Goal: Learn about a topic: Learn about a topic

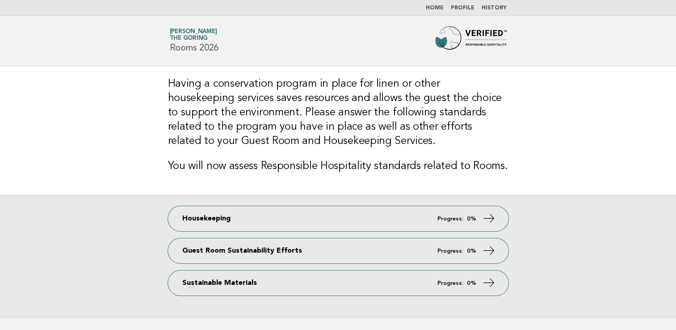
click at [435, 6] on link "Home" at bounding box center [435, 7] width 18 height 5
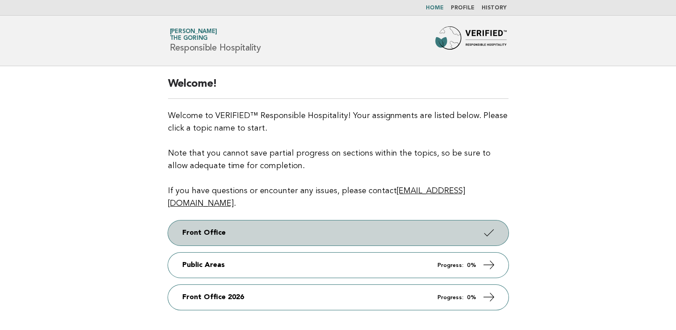
click at [470, 220] on link "Front Office" at bounding box center [338, 232] width 341 height 25
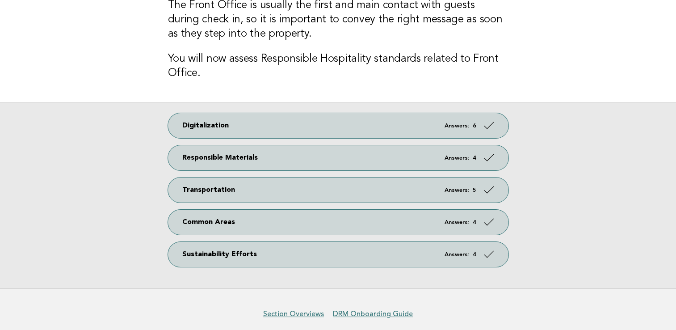
scroll to position [83, 0]
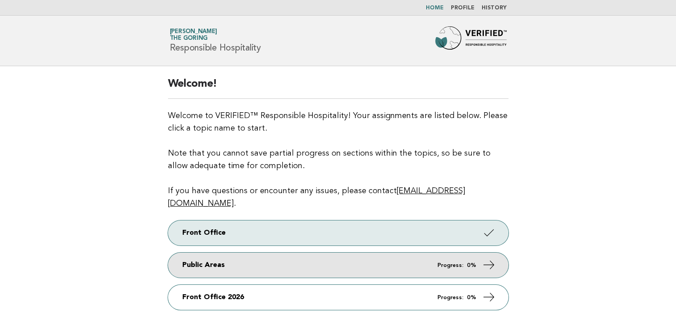
click at [410, 258] on link "Public Areas Progress: 0%" at bounding box center [338, 265] width 341 height 25
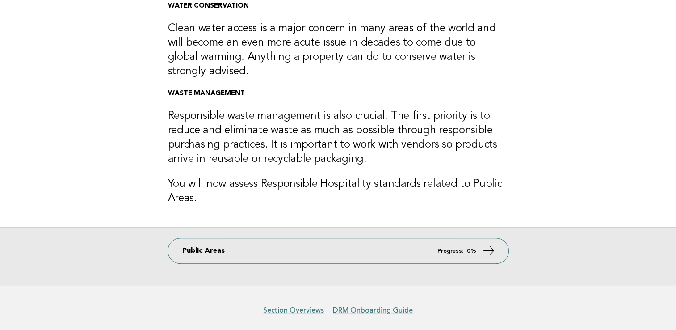
scroll to position [275, 0]
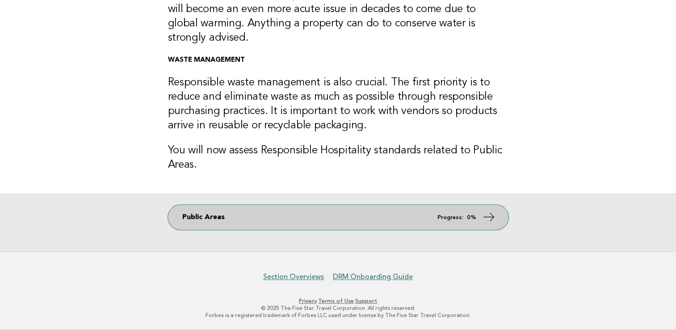
click at [460, 215] on em "Progress:" at bounding box center [451, 218] width 26 height 6
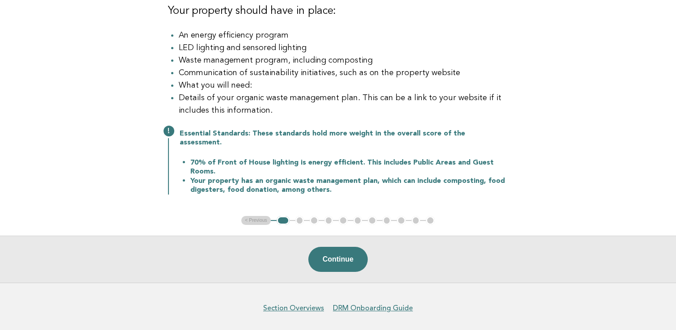
scroll to position [134, 0]
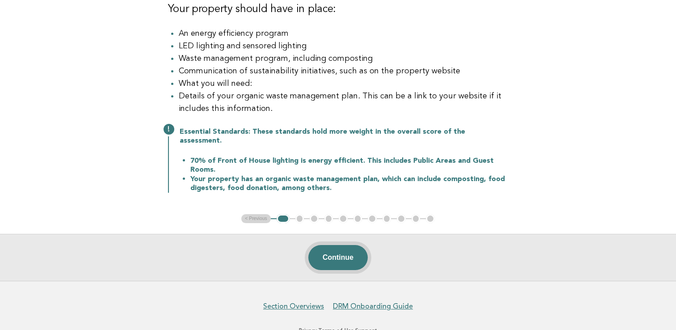
click at [329, 260] on button "Continue" at bounding box center [337, 257] width 59 height 25
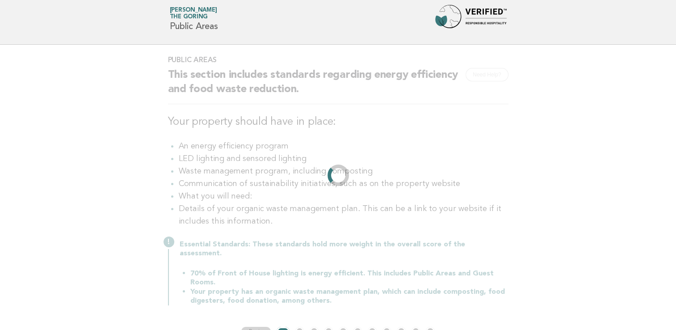
scroll to position [0, 0]
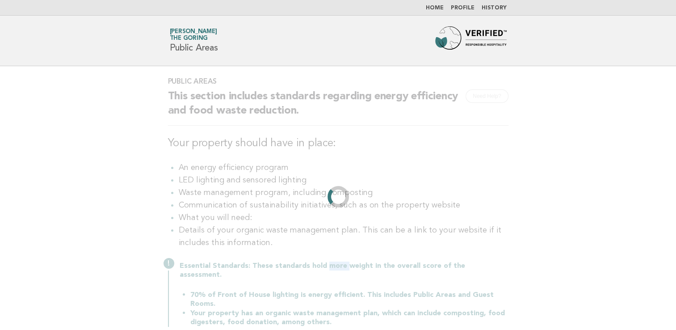
click at [329, 260] on div "Public Areas Need Help? This section includes standards regarding energy effici…" at bounding box center [338, 207] width 362 height 282
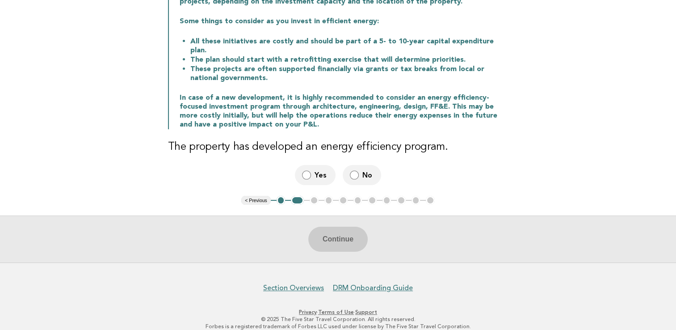
scroll to position [145, 0]
click at [313, 168] on label "Yes" at bounding box center [315, 174] width 41 height 20
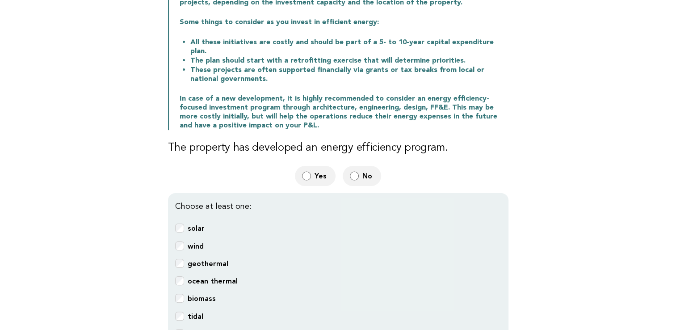
scroll to position [97, 0]
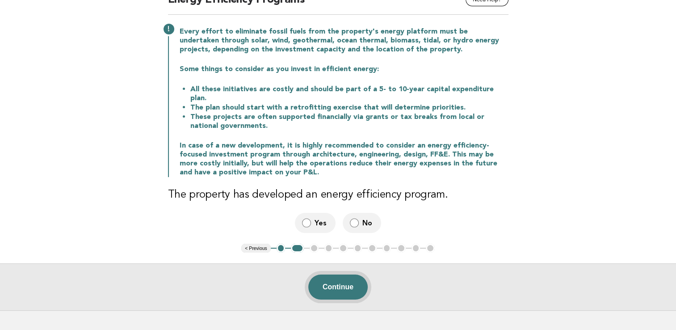
click at [343, 278] on button "Continue" at bounding box center [337, 286] width 59 height 25
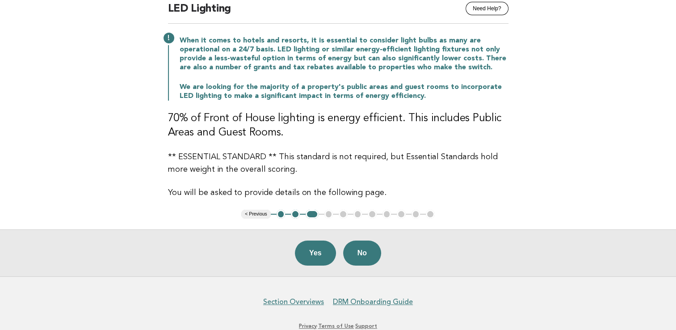
scroll to position [102, 0]
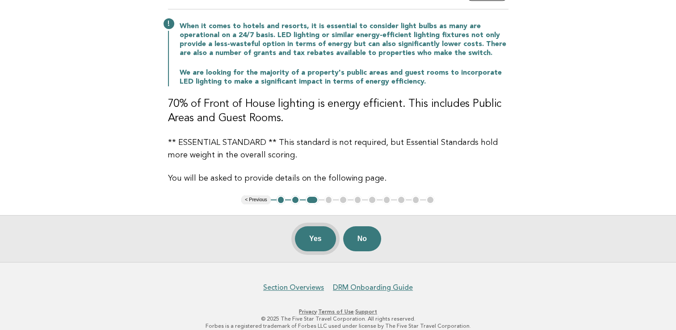
click at [322, 239] on button "Yes" at bounding box center [315, 238] width 41 height 25
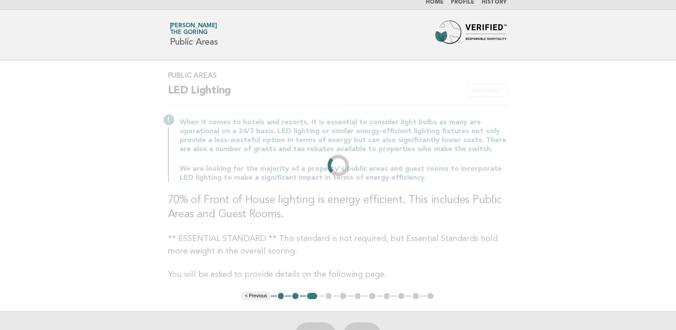
scroll to position [0, 0]
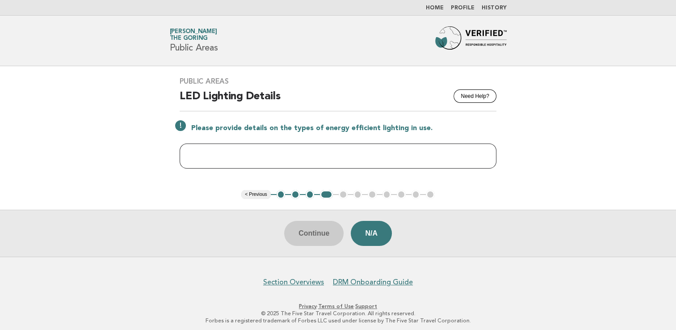
click at [224, 155] on input "text" at bounding box center [338, 155] width 317 height 25
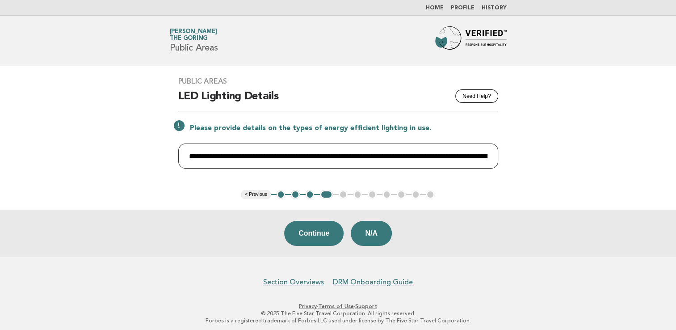
click at [465, 154] on input "**********" at bounding box center [338, 155] width 320 height 25
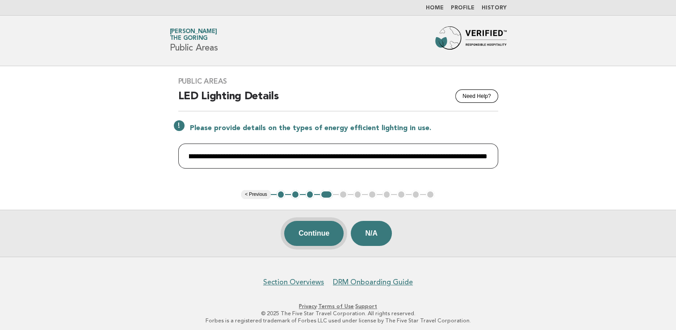
type input "**********"
click at [311, 238] on button "Continue" at bounding box center [313, 233] width 59 height 25
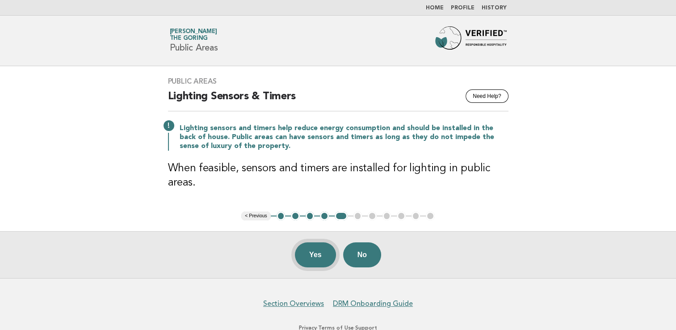
click at [313, 259] on button "Yes" at bounding box center [315, 254] width 41 height 25
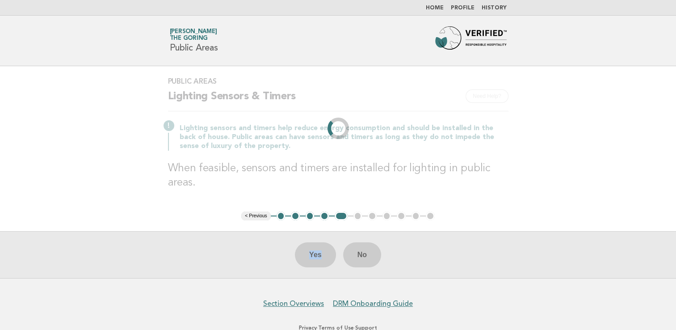
click at [313, 259] on div "Yes No" at bounding box center [338, 254] width 676 height 47
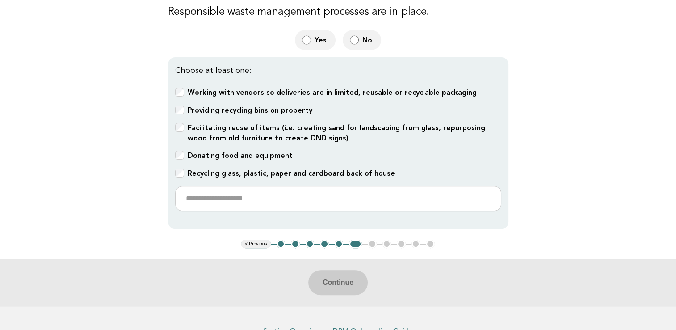
scroll to position [248, 0]
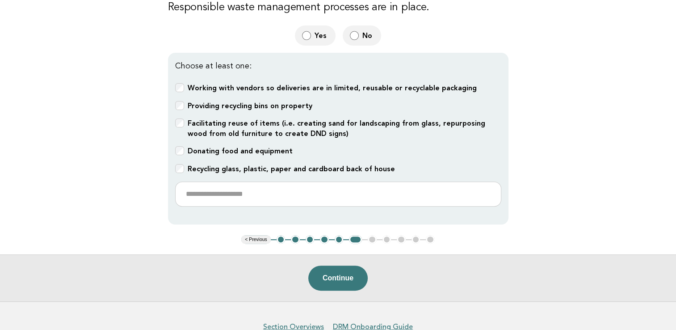
click at [185, 170] on div "Recycling glass, plastic, paper and cardboard back of house" at bounding box center [338, 169] width 326 height 10
click at [336, 274] on button "Continue" at bounding box center [337, 278] width 59 height 25
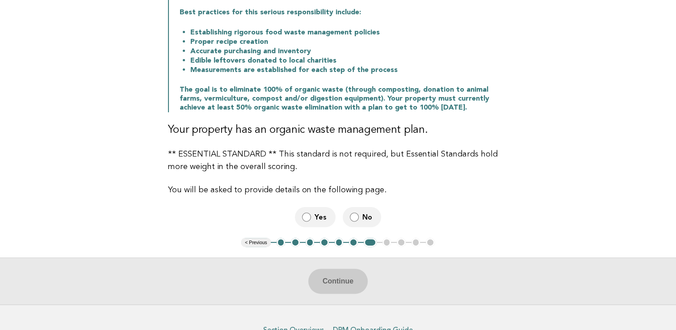
scroll to position [202, 0]
click at [338, 279] on button "Continue" at bounding box center [337, 280] width 59 height 25
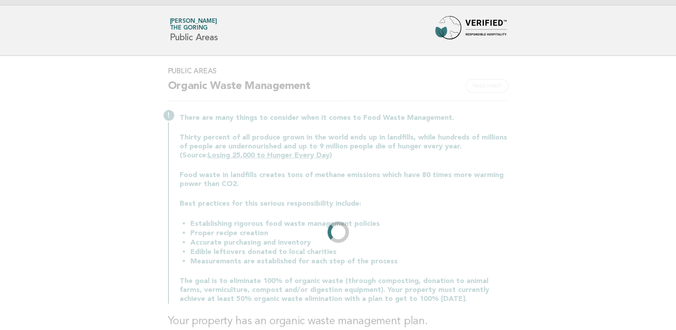
scroll to position [0, 0]
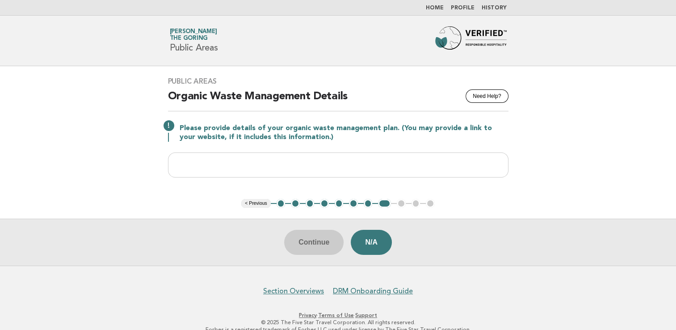
click at [254, 205] on button "< Previous" at bounding box center [255, 203] width 29 height 9
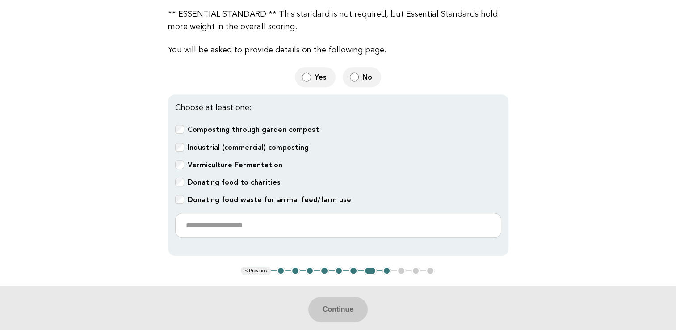
scroll to position [346, 0]
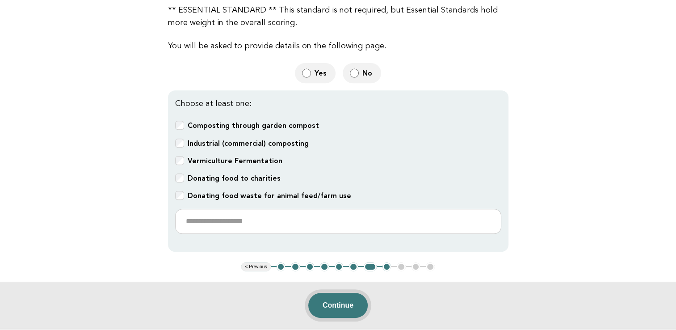
click at [331, 300] on button "Continue" at bounding box center [337, 305] width 59 height 25
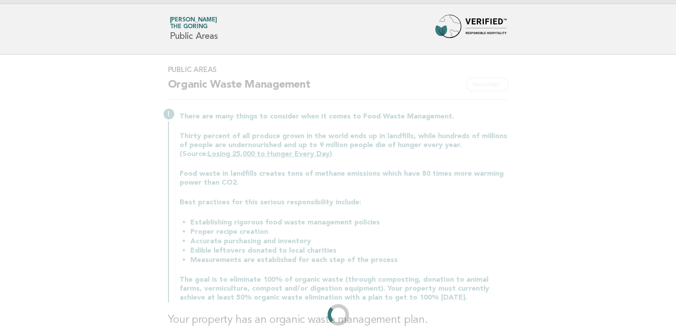
scroll to position [0, 0]
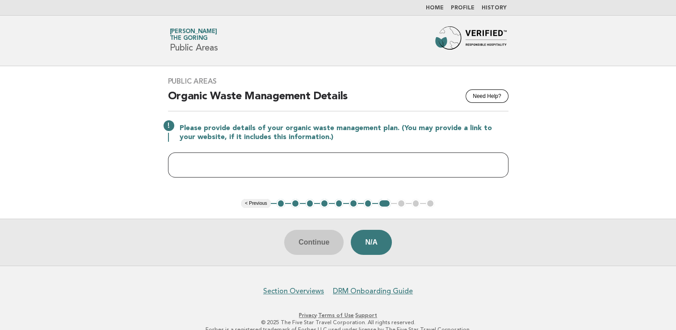
click at [255, 167] on input "text" at bounding box center [338, 164] width 341 height 25
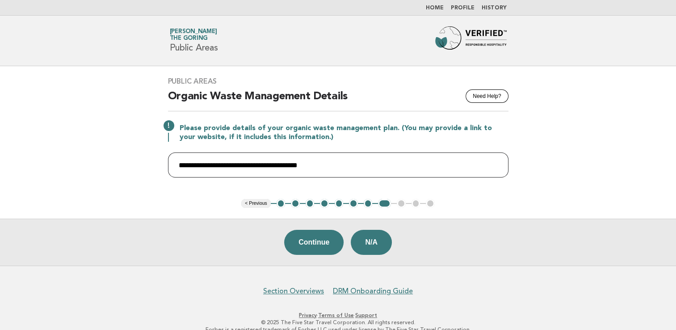
click at [330, 164] on input "**********" at bounding box center [338, 164] width 341 height 25
paste input "**********"
click at [320, 164] on input "**********" at bounding box center [338, 164] width 341 height 25
type input "**********"
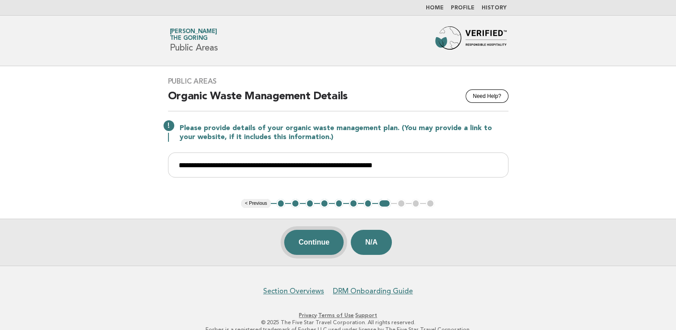
click at [321, 242] on button "Continue" at bounding box center [313, 242] width 59 height 25
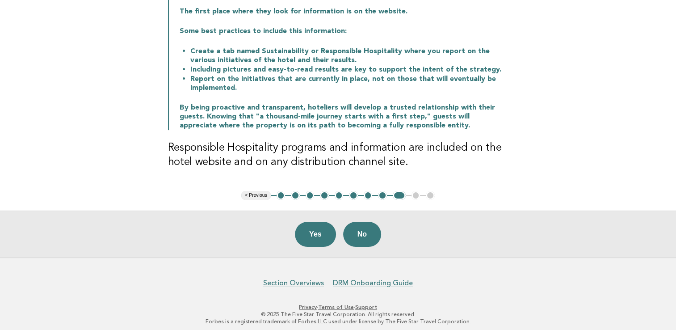
scroll to position [151, 0]
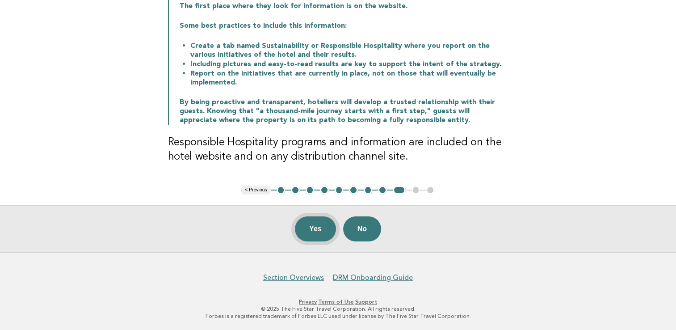
click at [319, 229] on button "Yes" at bounding box center [315, 228] width 41 height 25
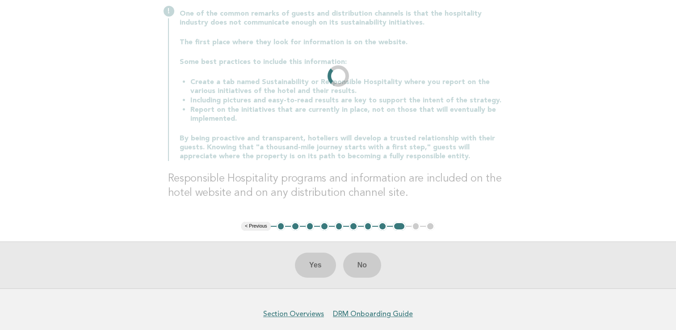
scroll to position [0, 0]
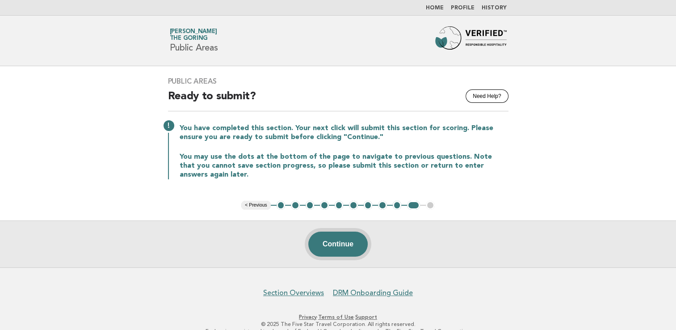
click at [338, 248] on button "Continue" at bounding box center [337, 244] width 59 height 25
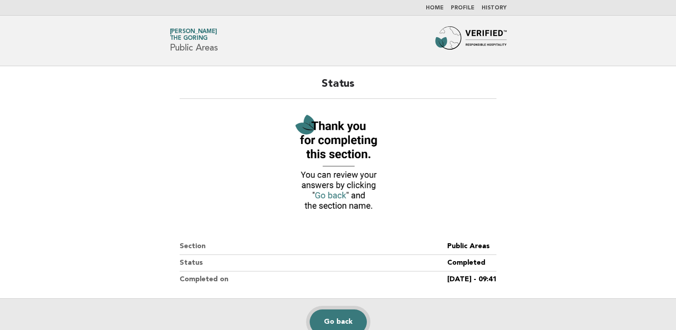
click at [336, 325] on link "Go back" at bounding box center [338, 321] width 57 height 25
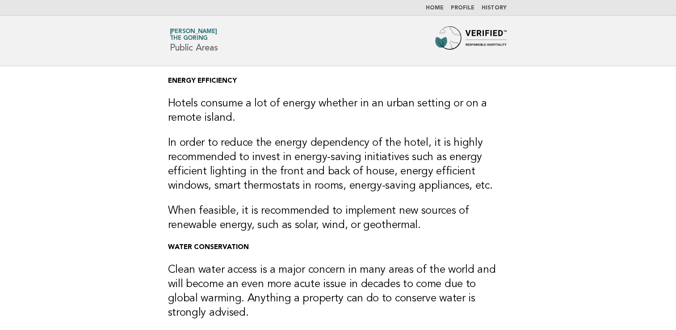
click at [436, 6] on link "Home" at bounding box center [435, 7] width 18 height 5
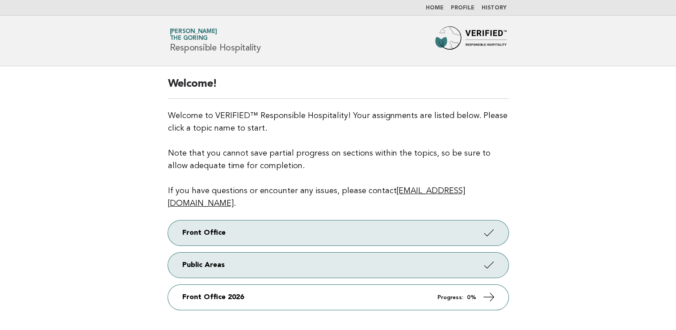
click at [440, 6] on link "Home" at bounding box center [435, 7] width 18 height 5
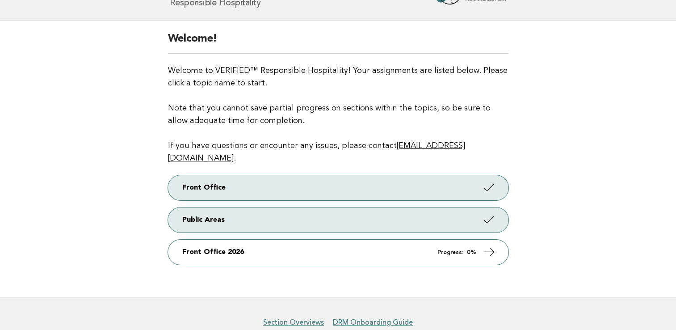
scroll to position [77, 0]
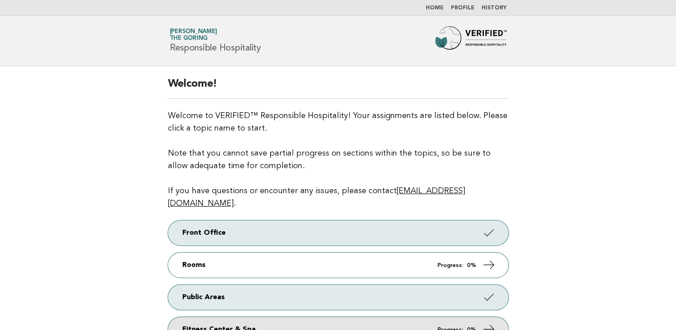
click at [402, 317] on link "Fitness Center & Spa Progress: 0%" at bounding box center [338, 329] width 341 height 25
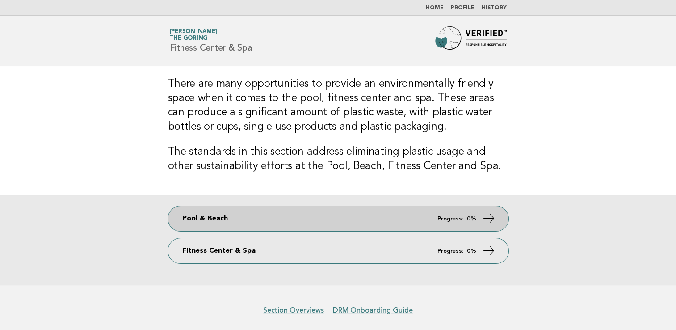
click at [348, 215] on link "Pool & Beach Progress: 0%" at bounding box center [338, 218] width 341 height 25
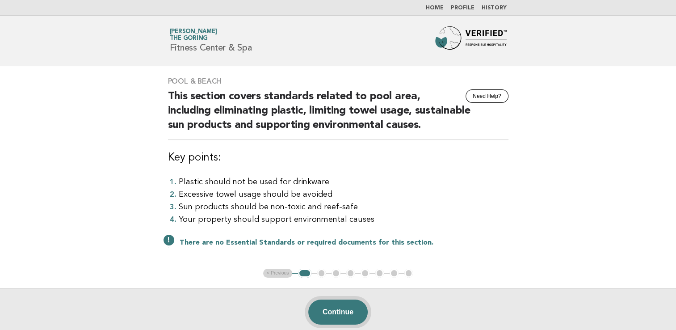
click at [333, 315] on button "Continue" at bounding box center [337, 312] width 59 height 25
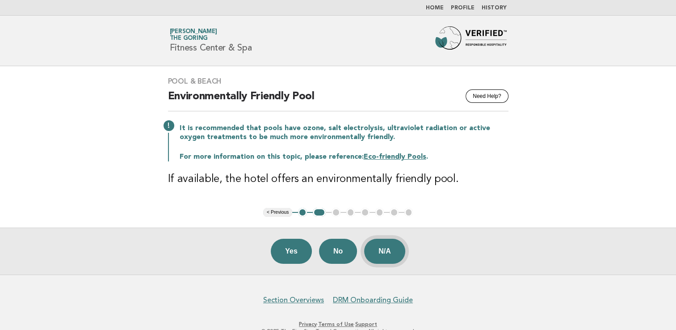
click at [388, 251] on button "N/A" at bounding box center [384, 251] width 41 height 25
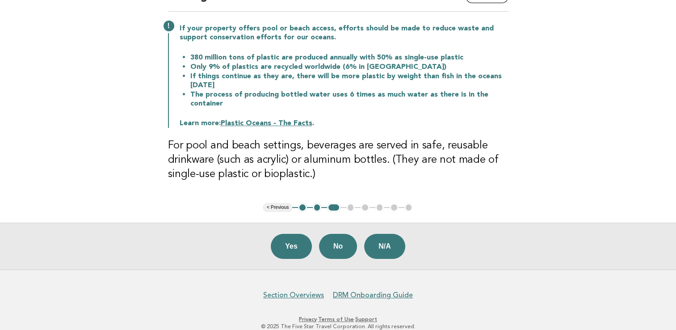
scroll to position [108, 0]
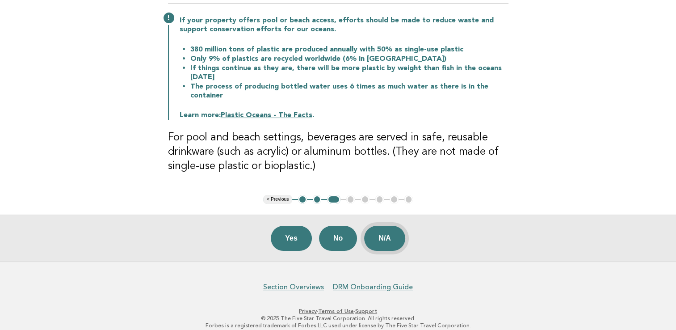
click at [381, 242] on button "N/A" at bounding box center [384, 238] width 41 height 25
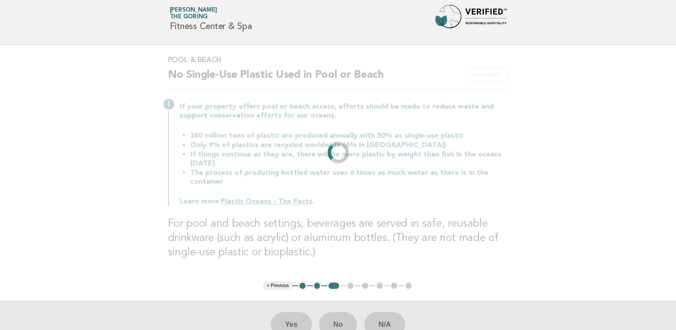
scroll to position [0, 0]
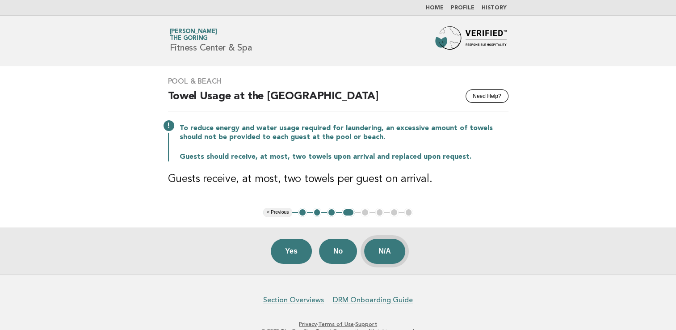
click at [389, 253] on button "N/A" at bounding box center [384, 251] width 41 height 25
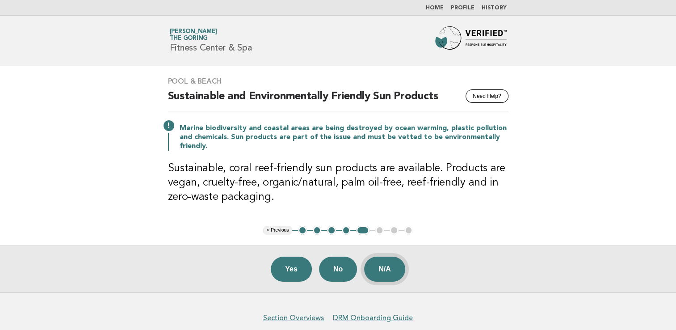
click at [384, 267] on button "N/A" at bounding box center [384, 269] width 41 height 25
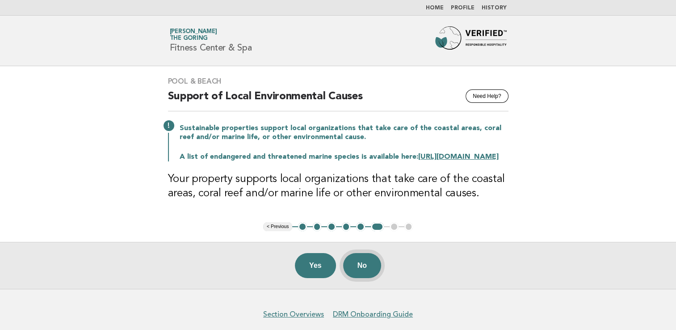
click at [367, 276] on button "No" at bounding box center [362, 265] width 38 height 25
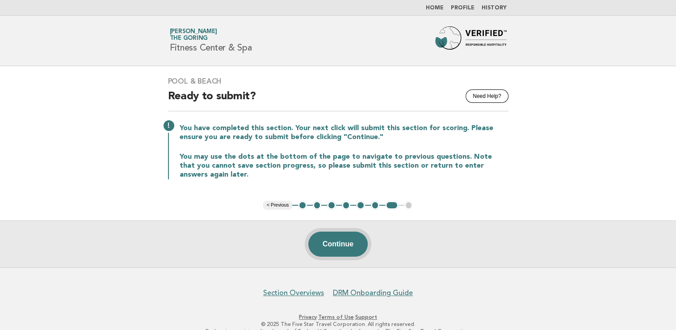
click at [333, 246] on button "Continue" at bounding box center [337, 244] width 59 height 25
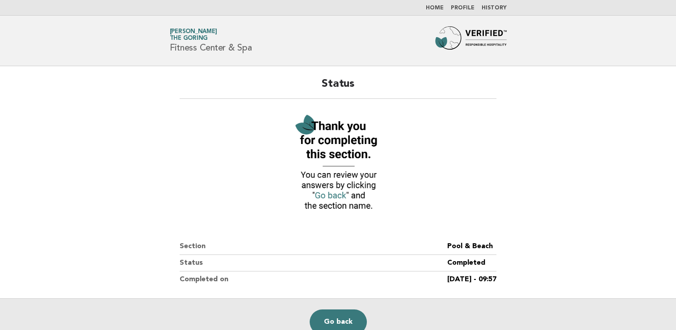
click at [439, 8] on link "Home" at bounding box center [435, 7] width 18 height 5
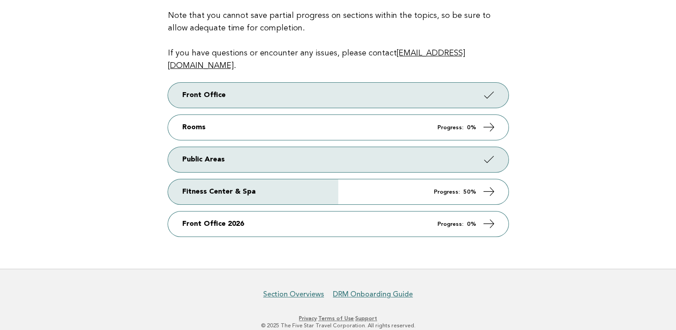
scroll to position [139, 0]
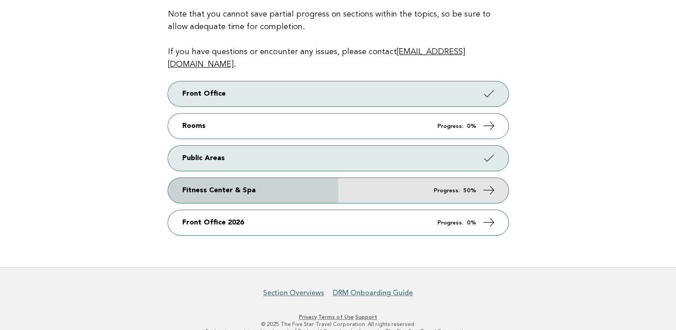
click at [299, 178] on link "Fitness Center & Spa Progress: 50%" at bounding box center [338, 190] width 341 height 25
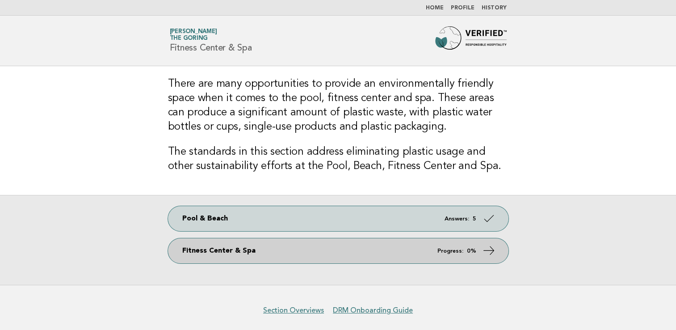
click at [282, 245] on link "Fitness Center & Spa Progress: 0%" at bounding box center [338, 250] width 341 height 25
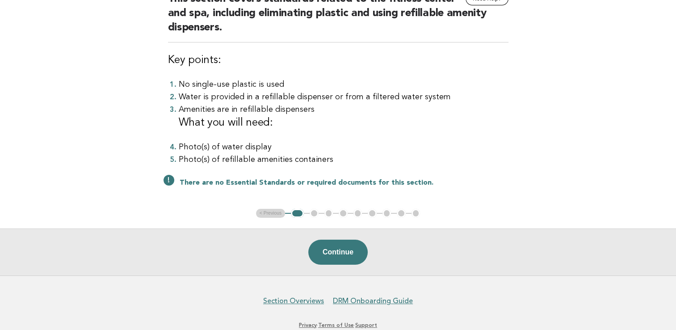
scroll to position [98, 0]
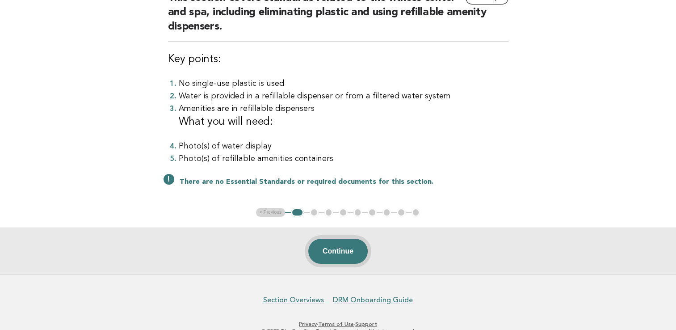
click at [338, 251] on button "Continue" at bounding box center [337, 251] width 59 height 25
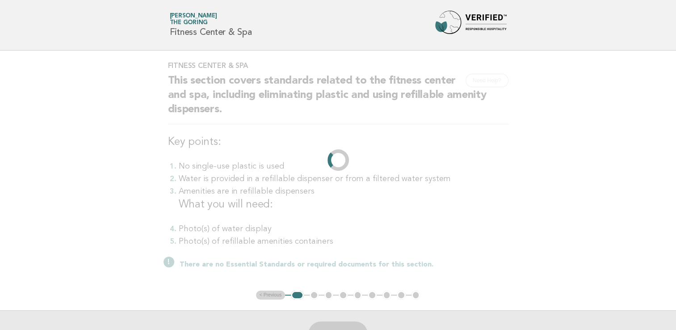
scroll to position [0, 0]
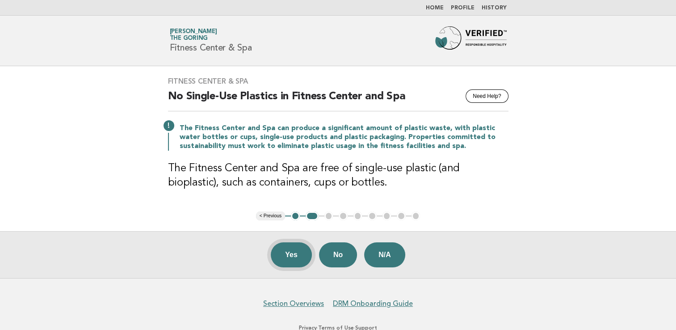
click at [290, 253] on button "Yes" at bounding box center [291, 254] width 41 height 25
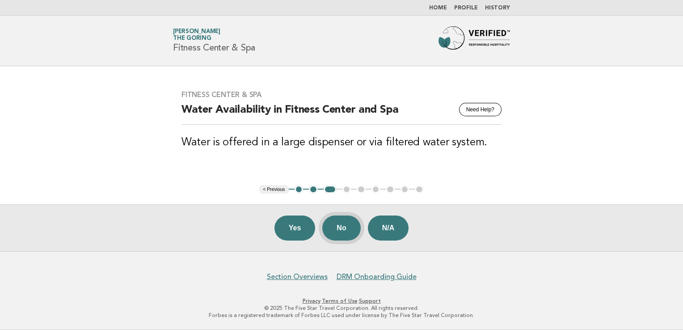
click at [338, 233] on button "No" at bounding box center [341, 227] width 38 height 25
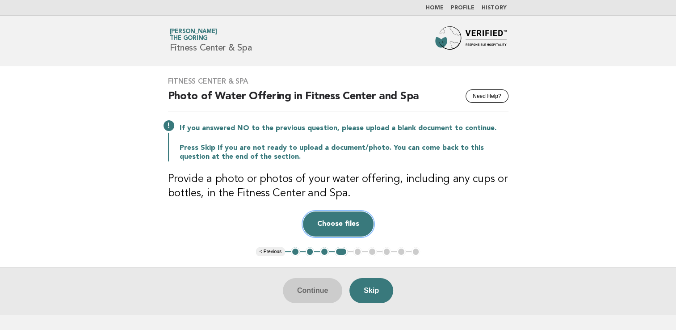
click at [353, 222] on button "Choose files" at bounding box center [338, 223] width 71 height 25
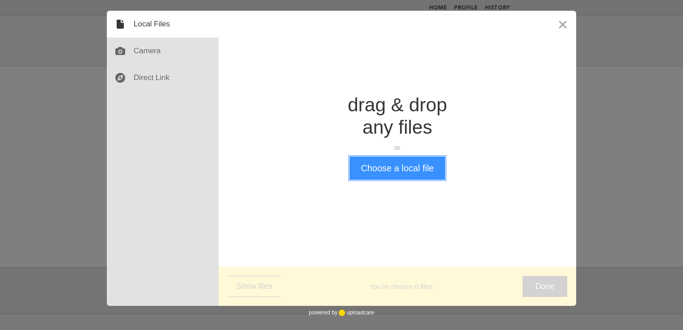
click at [385, 171] on button "Choose a local file" at bounding box center [397, 167] width 95 height 23
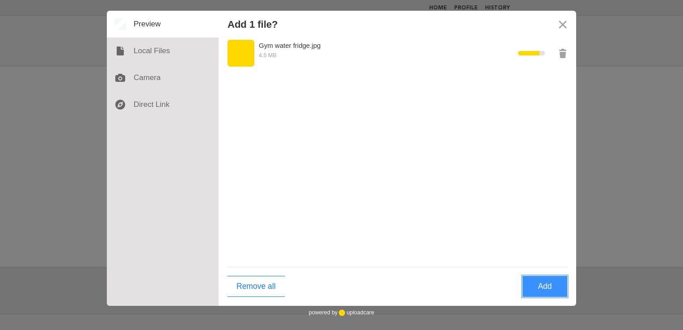
click at [541, 285] on button "Add" at bounding box center [545, 286] width 45 height 21
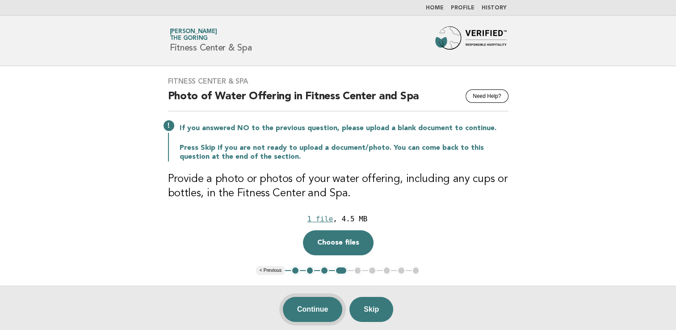
click at [328, 308] on button "Continue" at bounding box center [312, 309] width 59 height 25
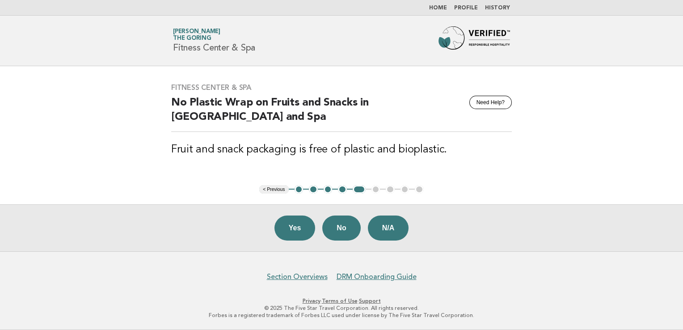
click at [295, 235] on button "Yes" at bounding box center [294, 227] width 41 height 25
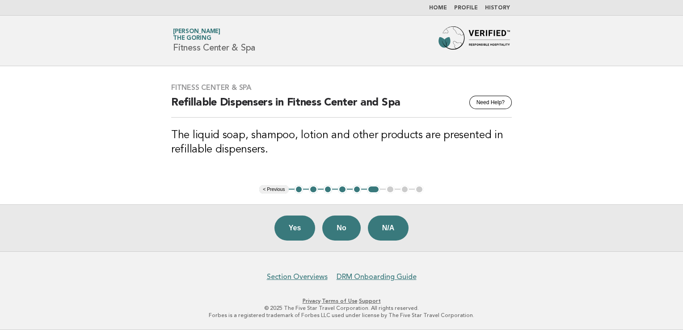
click at [295, 235] on button "Yes" at bounding box center [294, 227] width 41 height 25
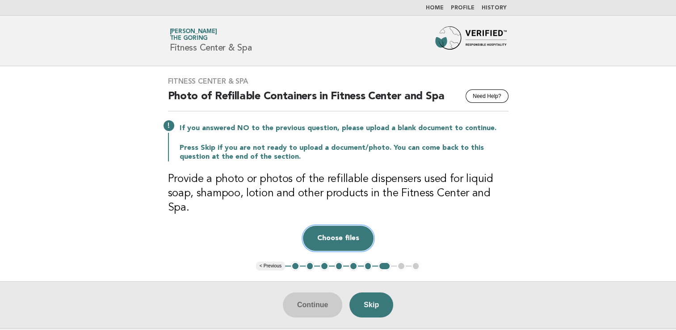
click at [348, 226] on button "Choose files" at bounding box center [338, 238] width 71 height 25
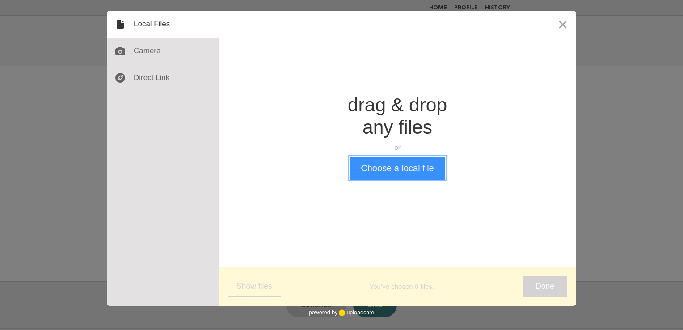
click at [399, 174] on button "Choose a local file" at bounding box center [397, 167] width 95 height 23
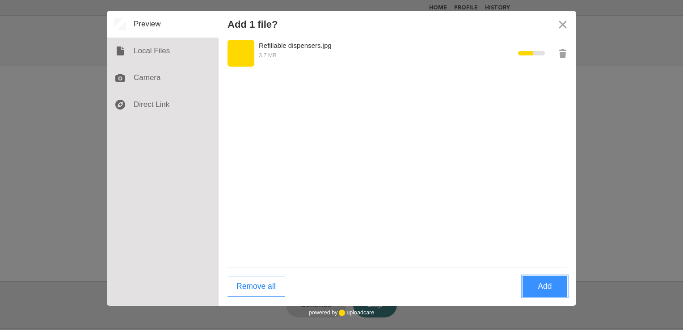
click at [531, 288] on button "Add" at bounding box center [545, 286] width 45 height 21
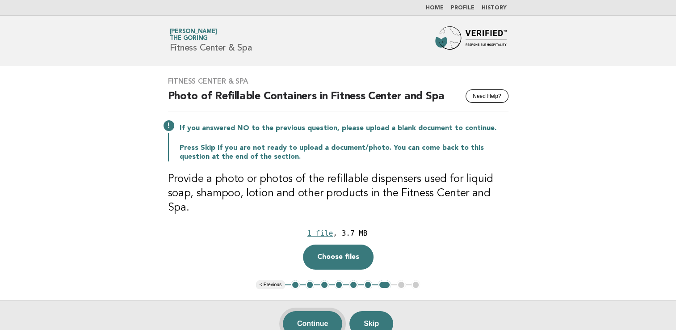
click at [321, 311] on button "Continue" at bounding box center [312, 323] width 59 height 25
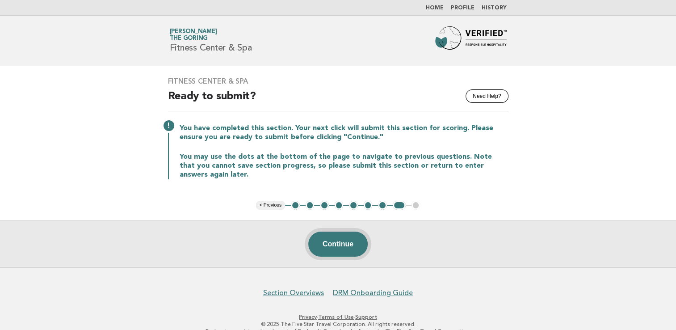
click at [334, 249] on button "Continue" at bounding box center [337, 244] width 59 height 25
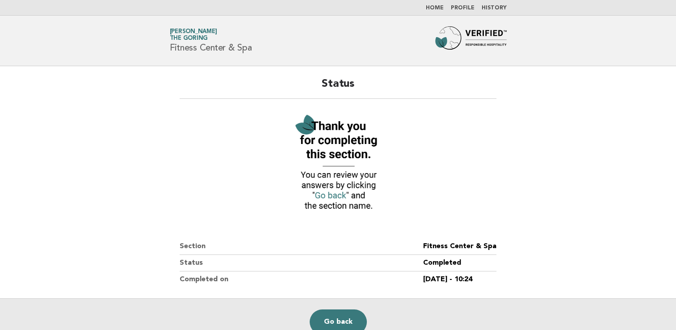
click at [435, 6] on link "Home" at bounding box center [435, 7] width 18 height 5
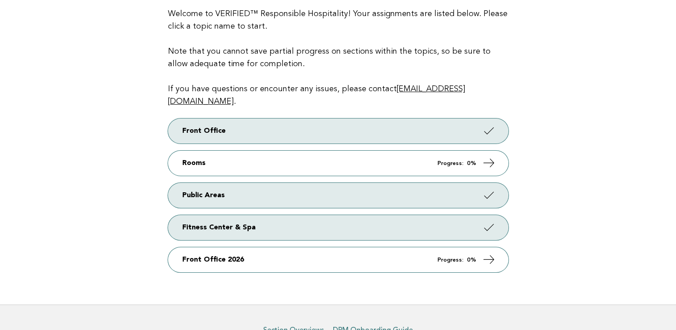
scroll to position [101, 0]
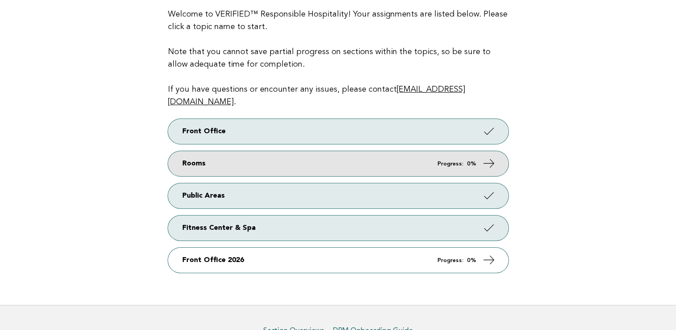
click at [350, 153] on link "Rooms Progress: 0%" at bounding box center [338, 163] width 341 height 25
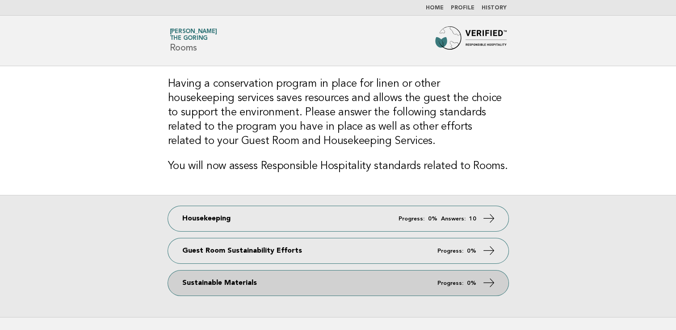
click at [317, 283] on link "Sustainable Materials Progress: 0%" at bounding box center [338, 282] width 341 height 25
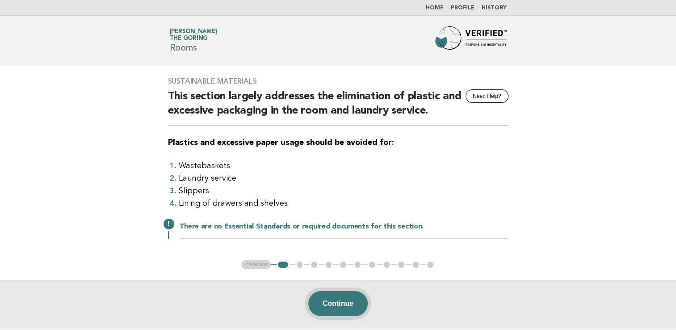
click at [335, 304] on button "Continue" at bounding box center [337, 303] width 59 height 25
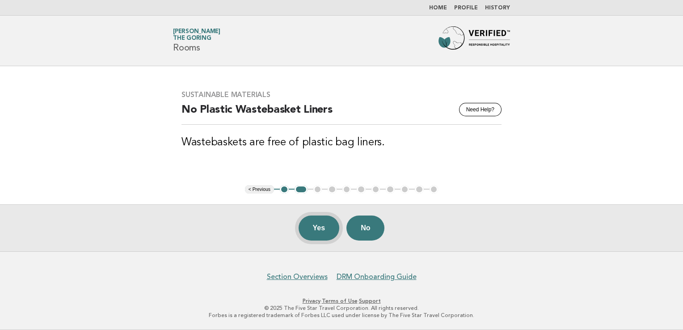
click at [320, 227] on button "Yes" at bounding box center [319, 227] width 41 height 25
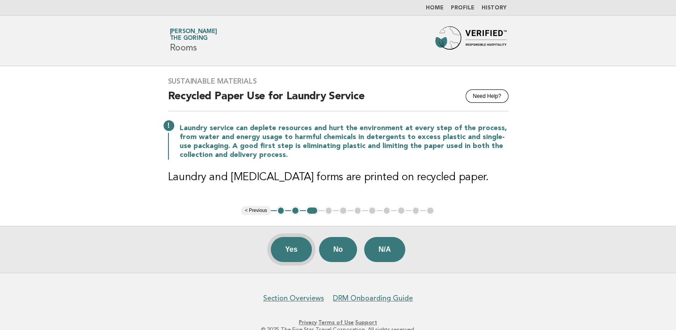
click at [288, 251] on button "Yes" at bounding box center [291, 249] width 41 height 25
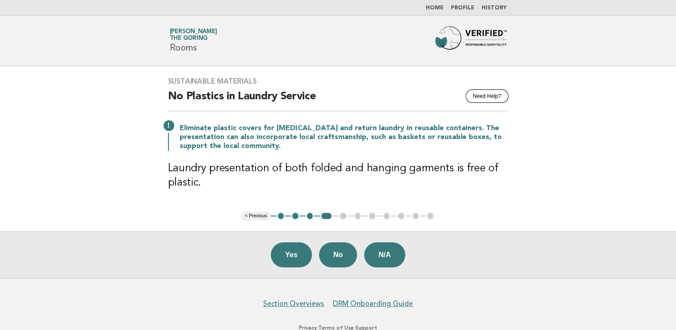
click at [288, 251] on button "Yes" at bounding box center [291, 254] width 41 height 25
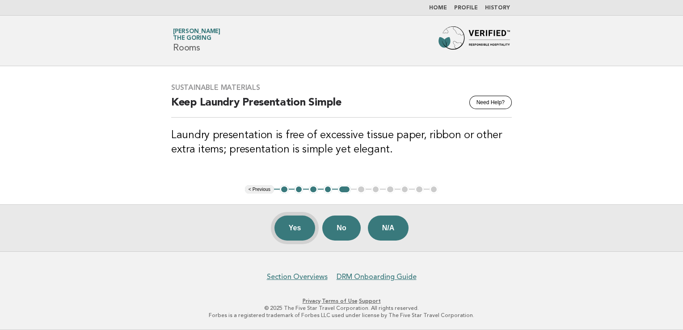
click at [297, 228] on button "Yes" at bounding box center [294, 227] width 41 height 25
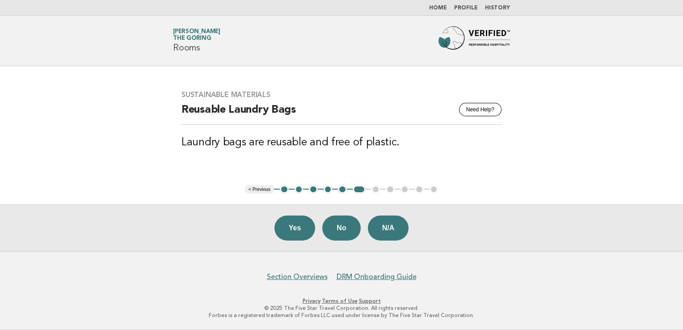
click at [297, 228] on button "Yes" at bounding box center [294, 227] width 41 height 25
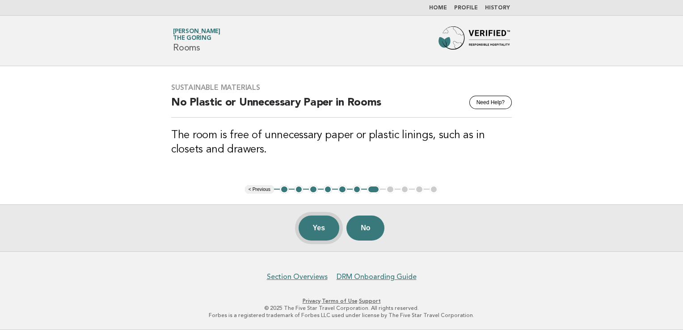
click at [310, 230] on button "Yes" at bounding box center [319, 227] width 41 height 25
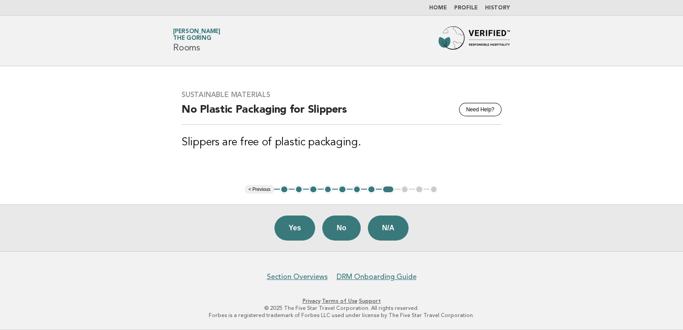
click at [310, 230] on button "Yes" at bounding box center [294, 227] width 41 height 25
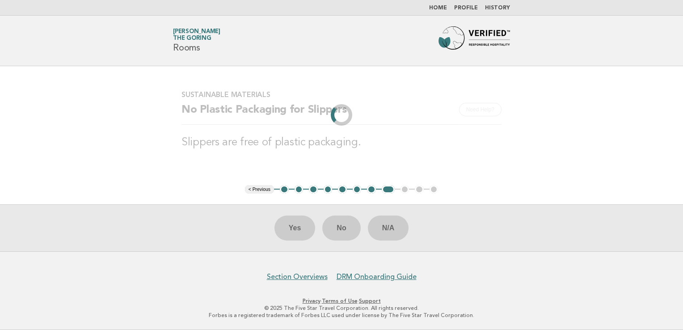
click at [310, 230] on div "Yes No N/A" at bounding box center [341, 227] width 683 height 47
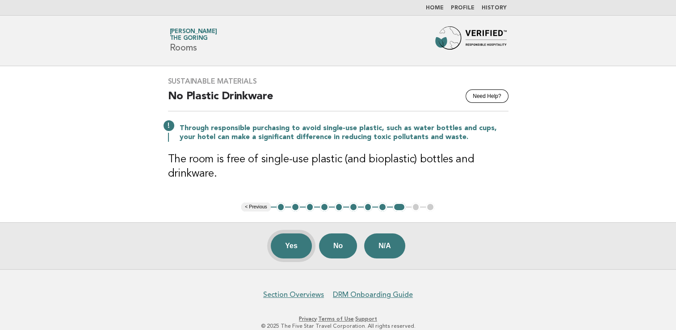
click at [290, 243] on button "Yes" at bounding box center [291, 245] width 41 height 25
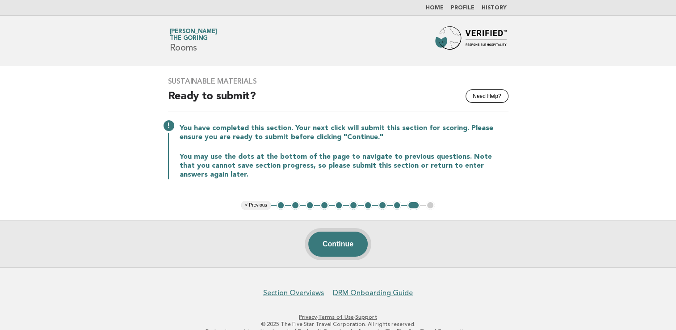
click at [325, 246] on button "Continue" at bounding box center [337, 244] width 59 height 25
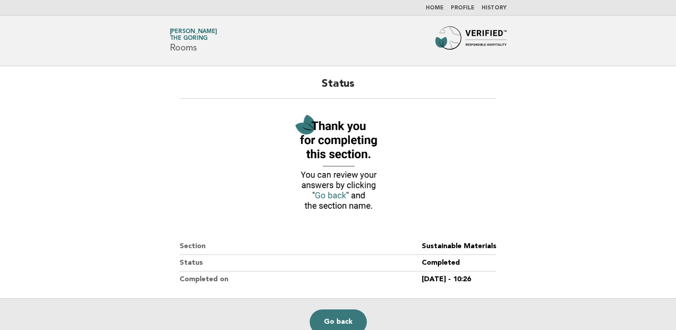
click at [439, 4] on nav "Home Profile History" at bounding box center [338, 8] width 676 height 16
click at [439, 8] on link "Home" at bounding box center [435, 7] width 18 height 5
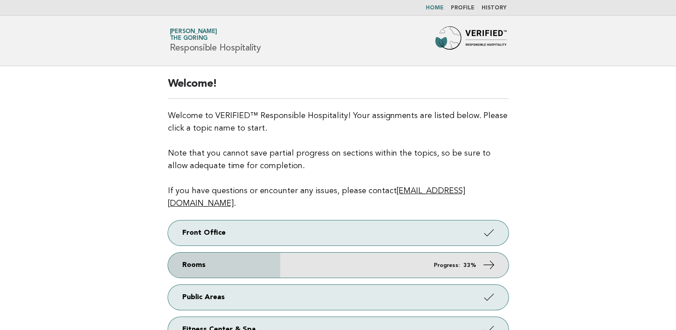
click at [297, 258] on link "Rooms Progress: 33%" at bounding box center [338, 265] width 341 height 25
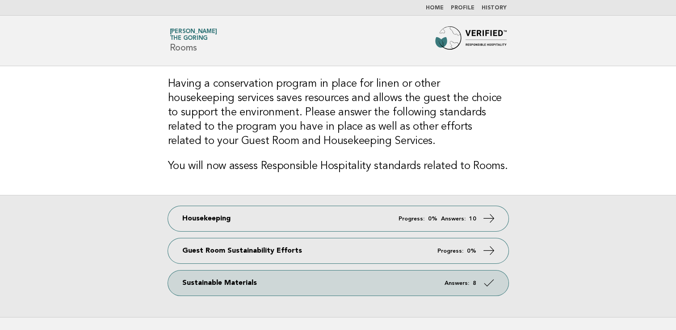
click at [297, 258] on link "Guest Room Sustainability Efforts Progress: 0%" at bounding box center [338, 250] width 341 height 25
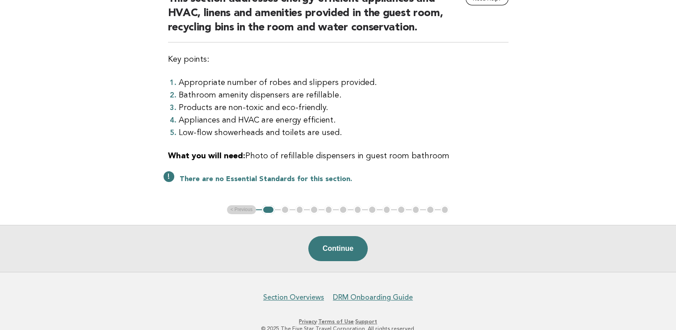
scroll to position [116, 0]
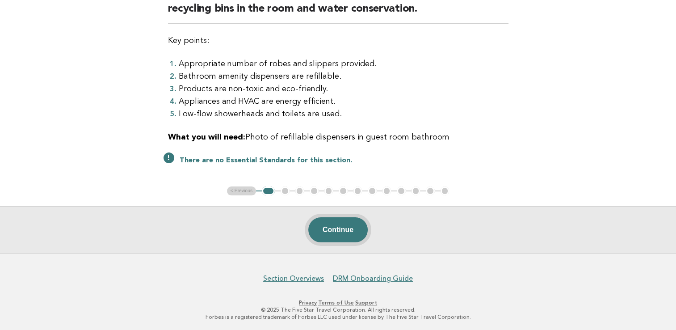
click at [355, 232] on button "Continue" at bounding box center [337, 229] width 59 height 25
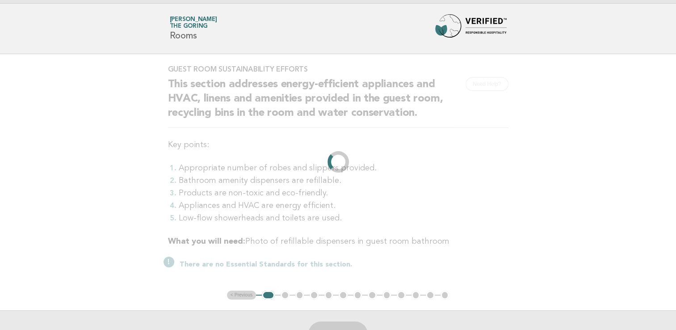
scroll to position [0, 0]
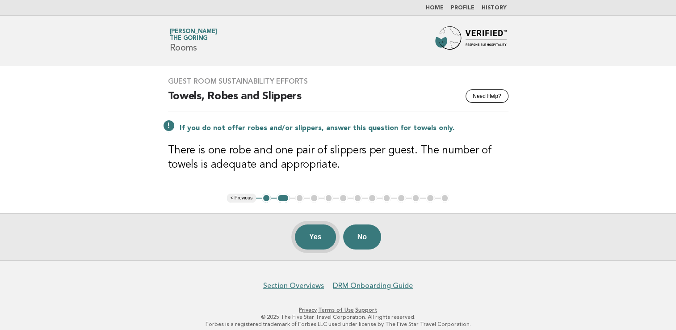
click at [311, 239] on button "Yes" at bounding box center [315, 236] width 41 height 25
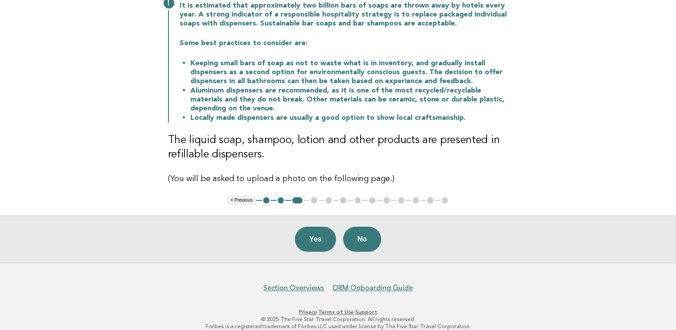
scroll to position [133, 0]
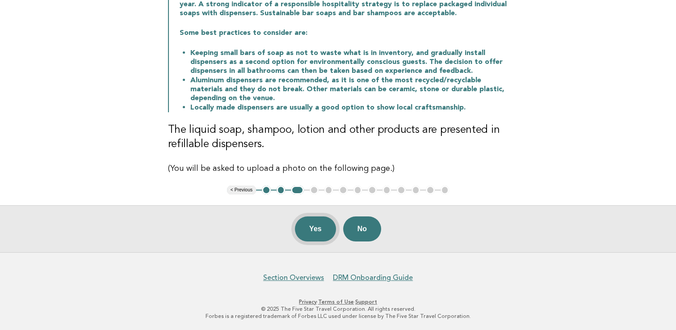
click at [320, 232] on button "Yes" at bounding box center [315, 228] width 41 height 25
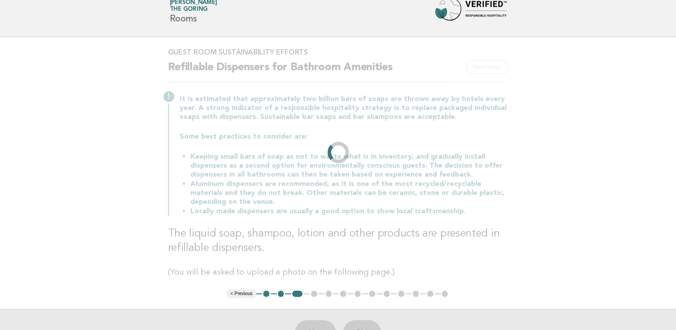
scroll to position [0, 0]
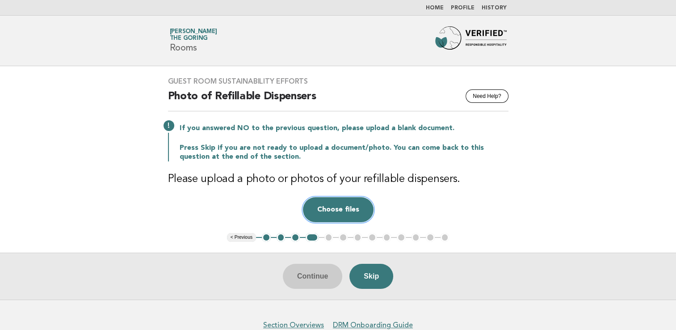
click at [339, 210] on button "Choose files" at bounding box center [338, 209] width 71 height 25
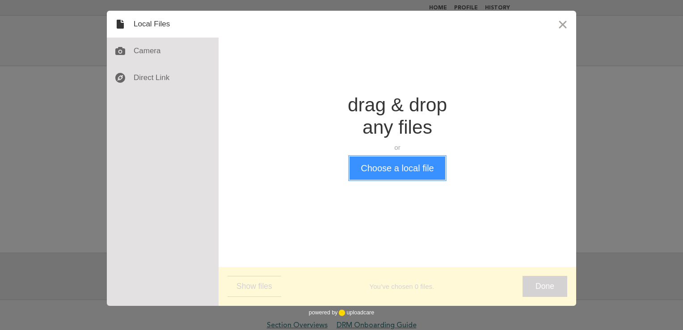
click at [399, 173] on button "Choose a local file" at bounding box center [397, 167] width 95 height 23
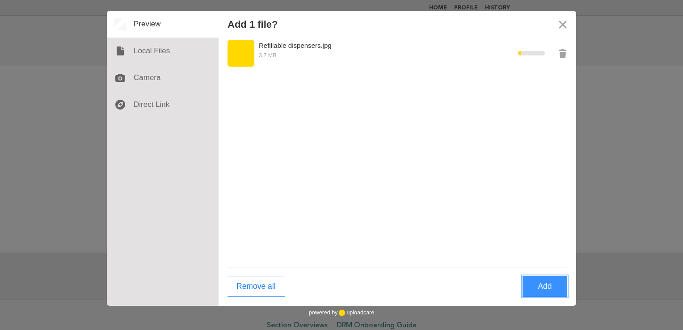
click at [541, 291] on button "Add" at bounding box center [545, 286] width 45 height 21
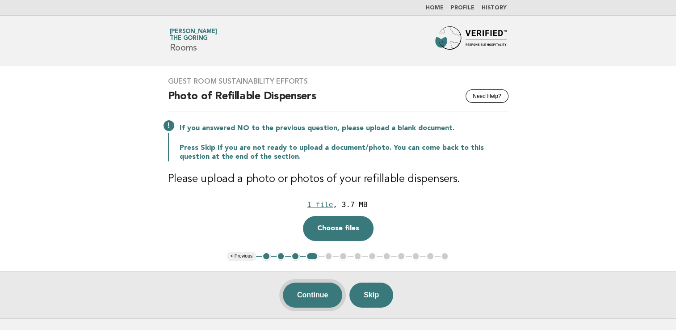
click at [317, 296] on button "Continue" at bounding box center [312, 295] width 59 height 25
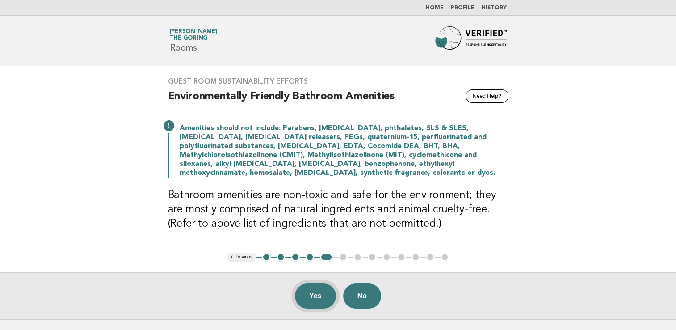
click at [316, 295] on button "Yes" at bounding box center [315, 295] width 41 height 25
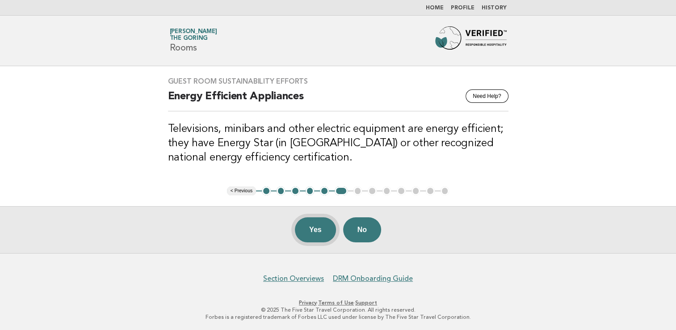
click at [318, 238] on button "Yes" at bounding box center [315, 229] width 41 height 25
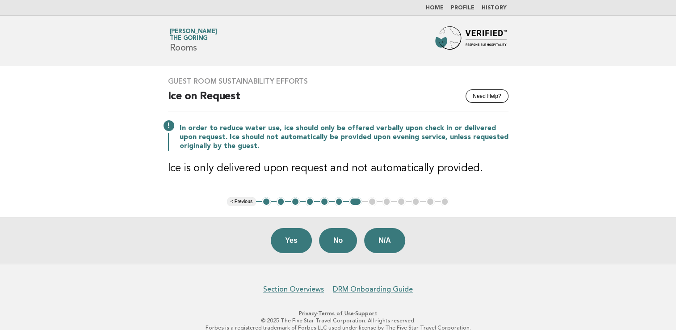
click at [318, 238] on div "Yes No N/A" at bounding box center [338, 240] width 676 height 47
click at [301, 238] on button "Yes" at bounding box center [291, 240] width 41 height 25
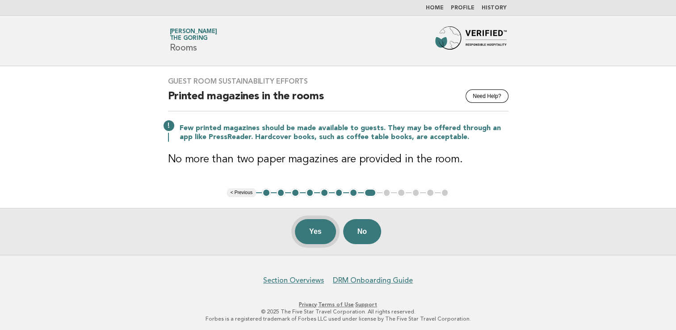
click at [310, 226] on button "Yes" at bounding box center [315, 231] width 41 height 25
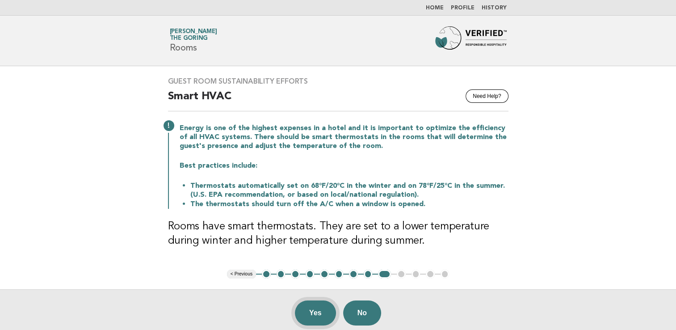
click at [312, 308] on button "Yes" at bounding box center [315, 312] width 41 height 25
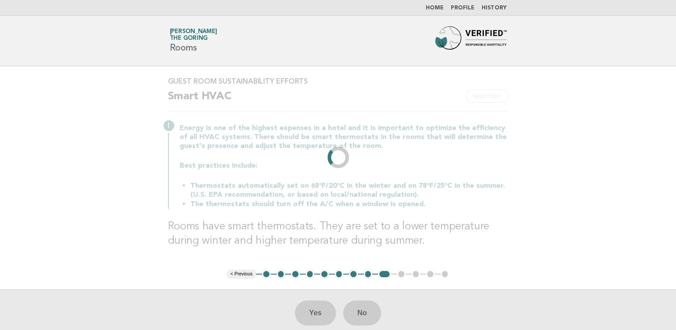
click at [312, 308] on div "Yes No" at bounding box center [338, 312] width 676 height 47
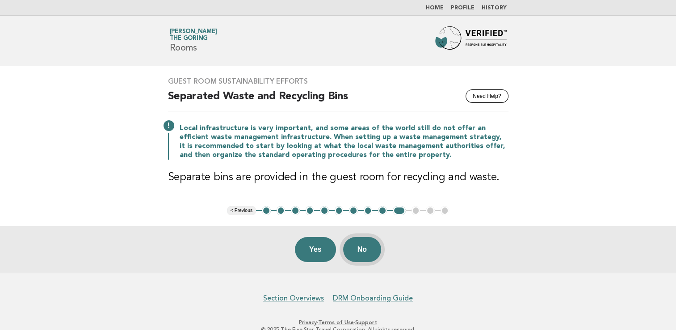
click at [363, 251] on button "No" at bounding box center [362, 249] width 38 height 25
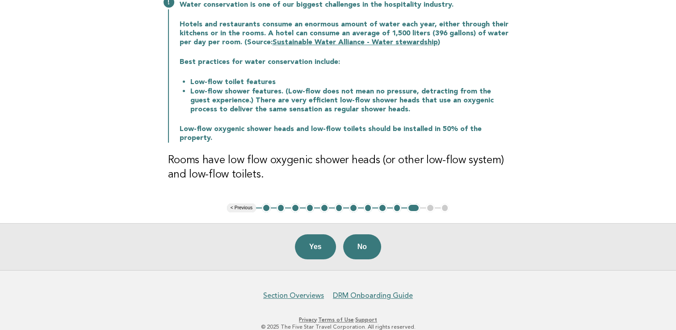
scroll to position [132, 0]
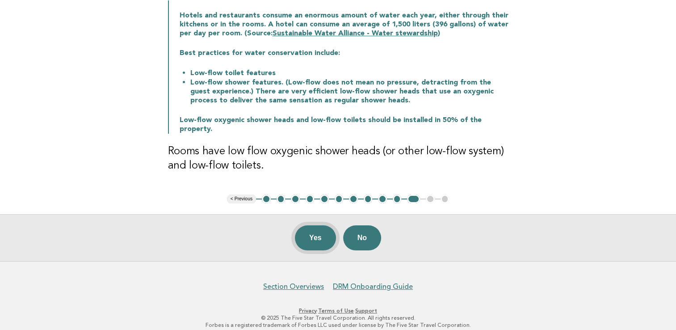
click at [311, 232] on button "Yes" at bounding box center [315, 237] width 41 height 25
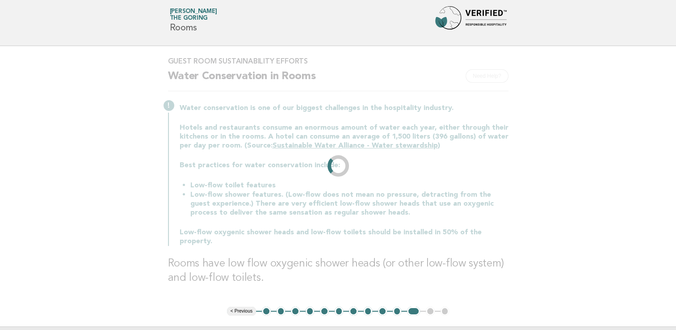
scroll to position [0, 0]
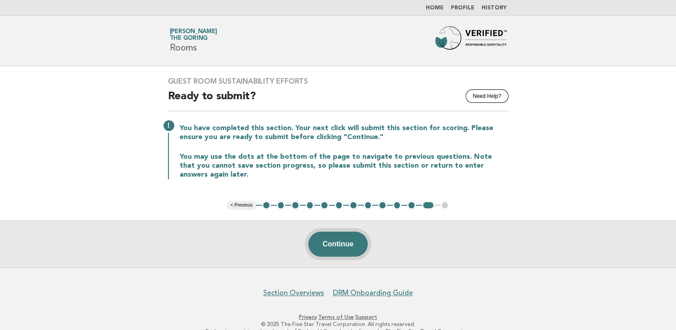
click at [348, 239] on button "Continue" at bounding box center [337, 244] width 59 height 25
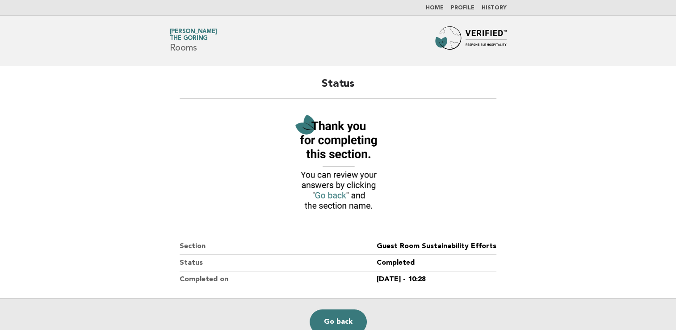
click at [440, 8] on link "Home" at bounding box center [435, 7] width 18 height 5
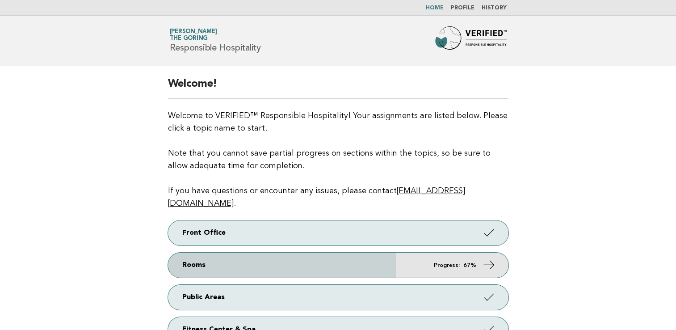
click at [270, 253] on link "Rooms Progress: 67%" at bounding box center [338, 265] width 341 height 25
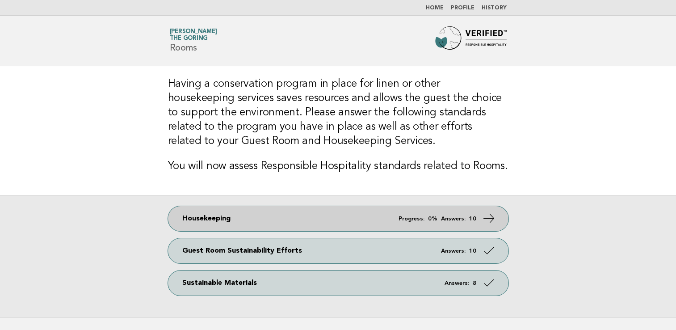
click at [289, 219] on link "Housekeeping Progress: 0% Answers: 10" at bounding box center [338, 218] width 341 height 25
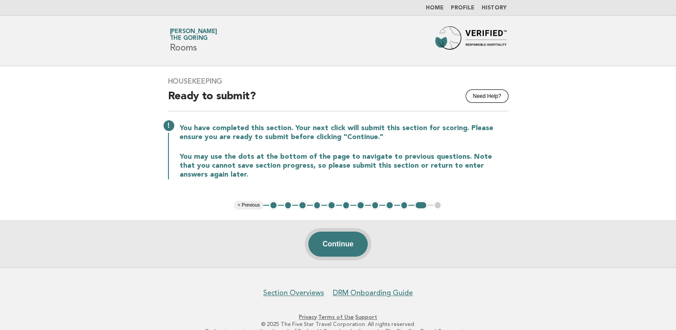
click at [326, 246] on button "Continue" at bounding box center [337, 244] width 59 height 25
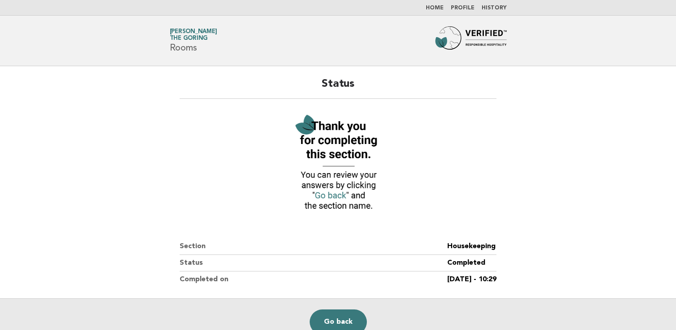
click at [439, 8] on link "Home" at bounding box center [435, 7] width 18 height 5
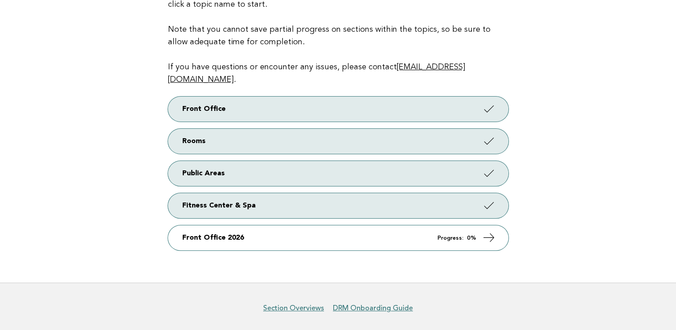
scroll to position [141, 0]
